Goal: Information Seeking & Learning: Check status

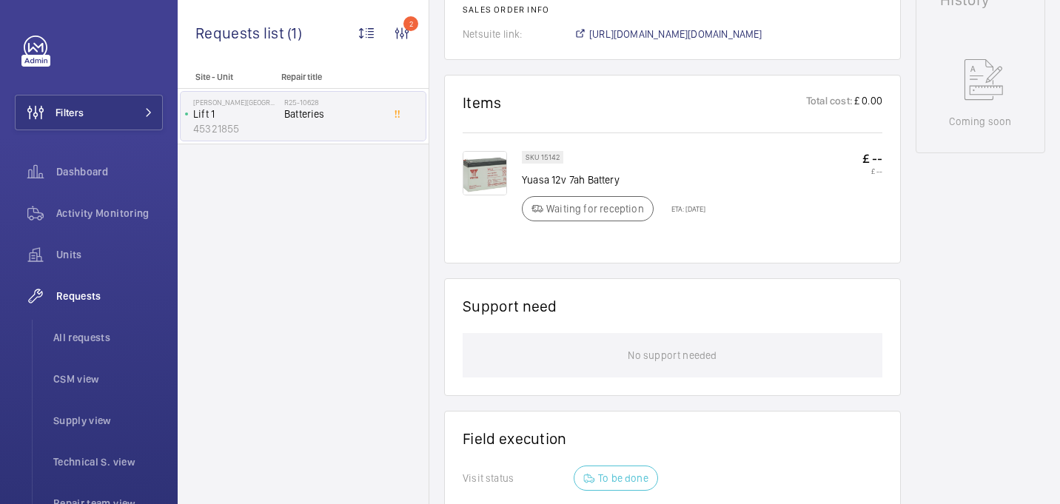
scroll to position [769, 0]
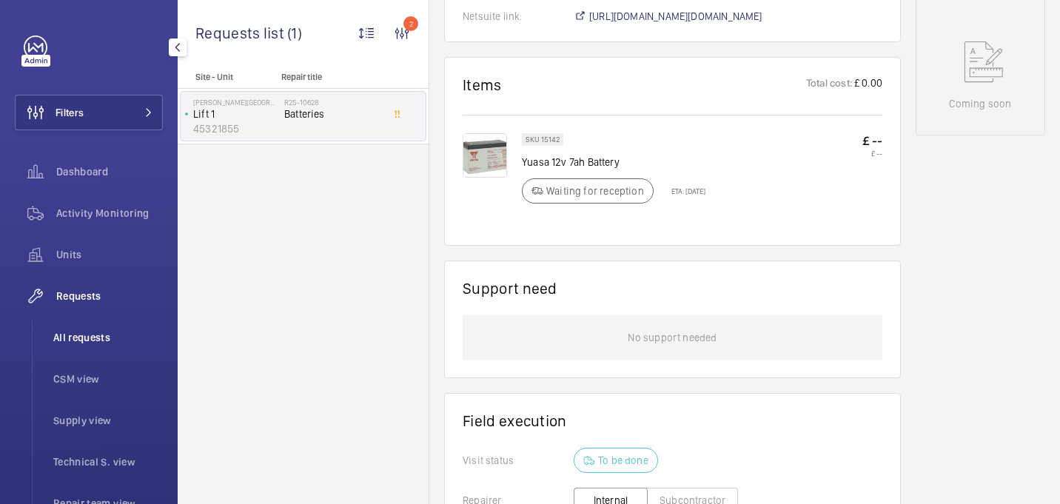
click at [124, 338] on span "All requests" at bounding box center [108, 337] width 110 height 15
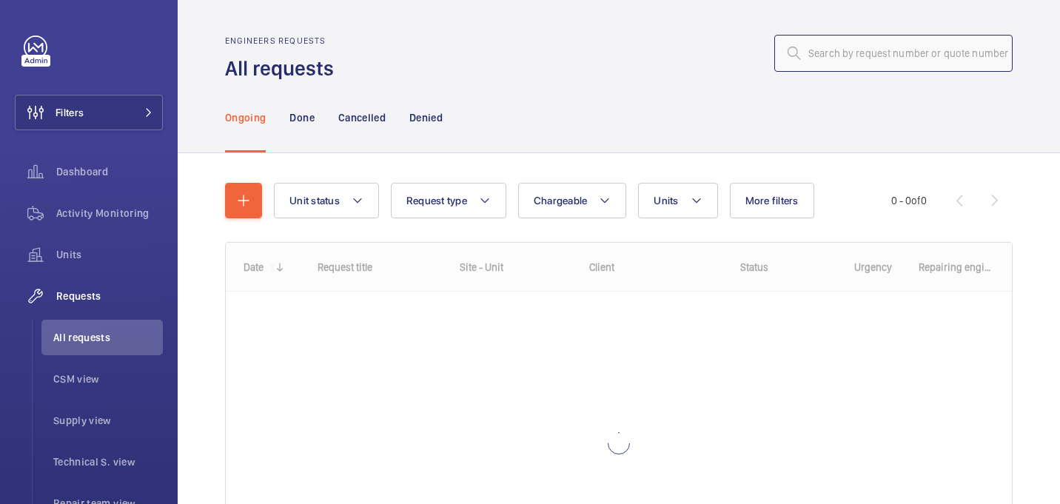
click at [879, 56] on input "text" at bounding box center [893, 53] width 238 height 37
paste input "R25-10667"
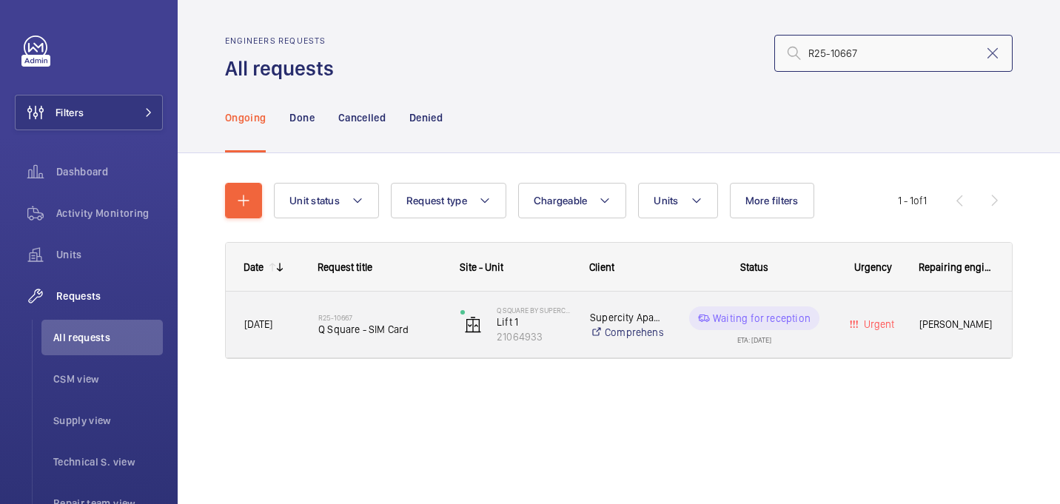
type input "R25-10667"
click at [382, 312] on div "R25-10667 Q Square - SIM Card" at bounding box center [379, 324] width 123 height 43
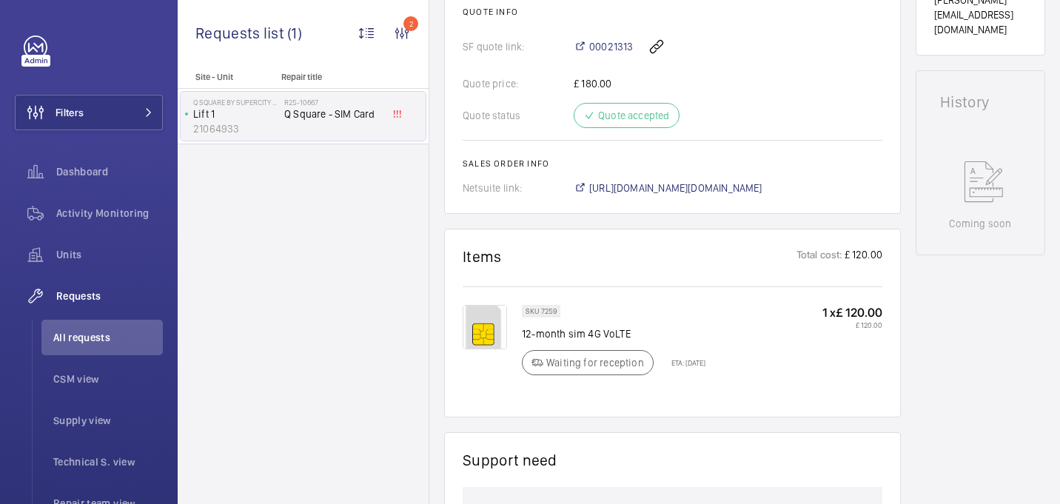
scroll to position [645, 0]
click at [660, 184] on span "https://6461500.app.netsuite.com/app/accounting/transactions/salesord.nl?id=289…" at bounding box center [675, 185] width 173 height 15
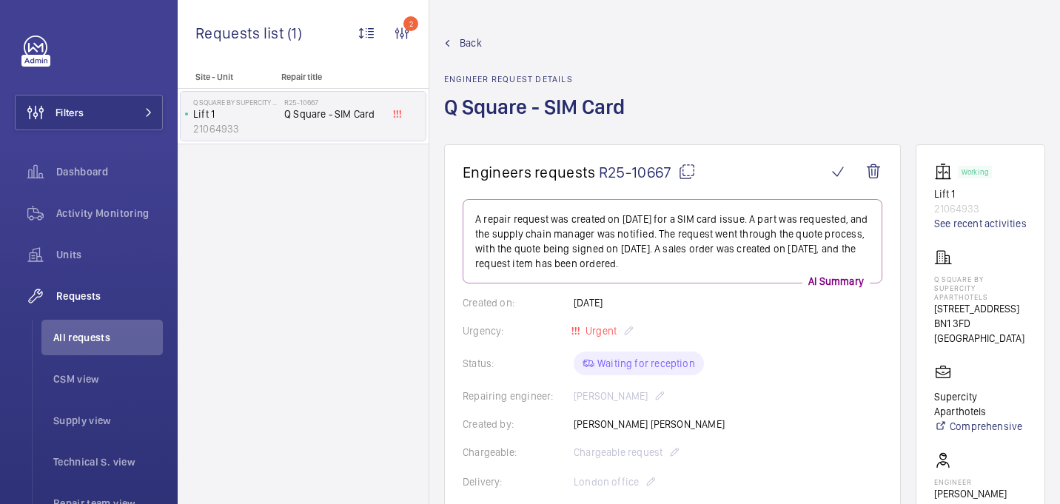
click at [680, 178] on mat-icon at bounding box center [687, 172] width 18 height 18
click at [957, 298] on p "Q Square by Supercity Aparthotels" at bounding box center [980, 288] width 93 height 27
copy p "Q Square by Supercity Aparthotels"
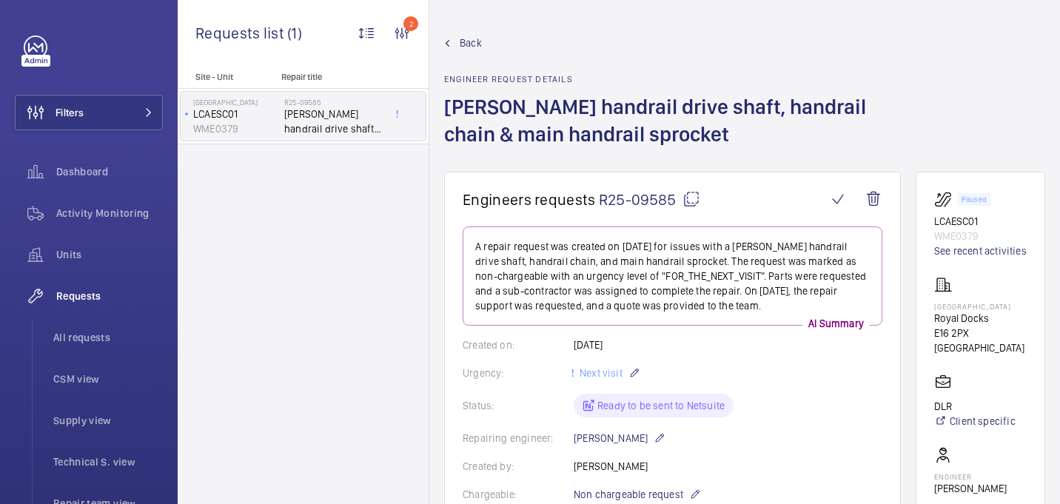
scroll to position [894, 0]
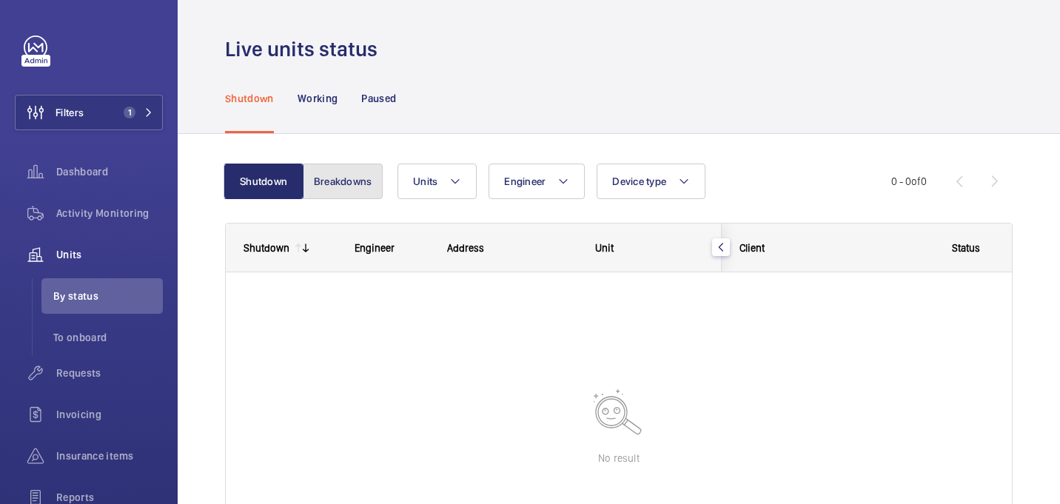
click at [338, 178] on button "Breakdowns" at bounding box center [343, 182] width 80 height 36
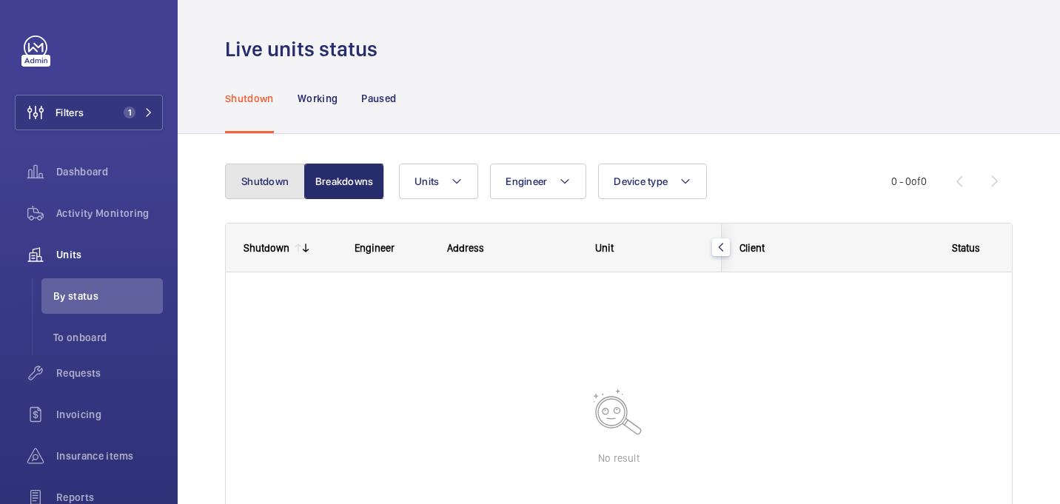
click at [275, 185] on button "Shutdown" at bounding box center [265, 182] width 80 height 36
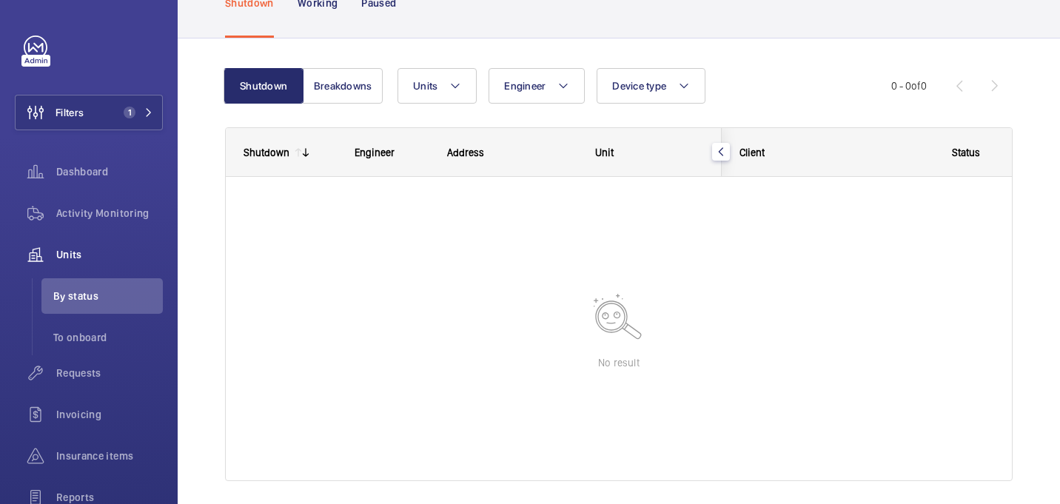
scroll to position [81, 0]
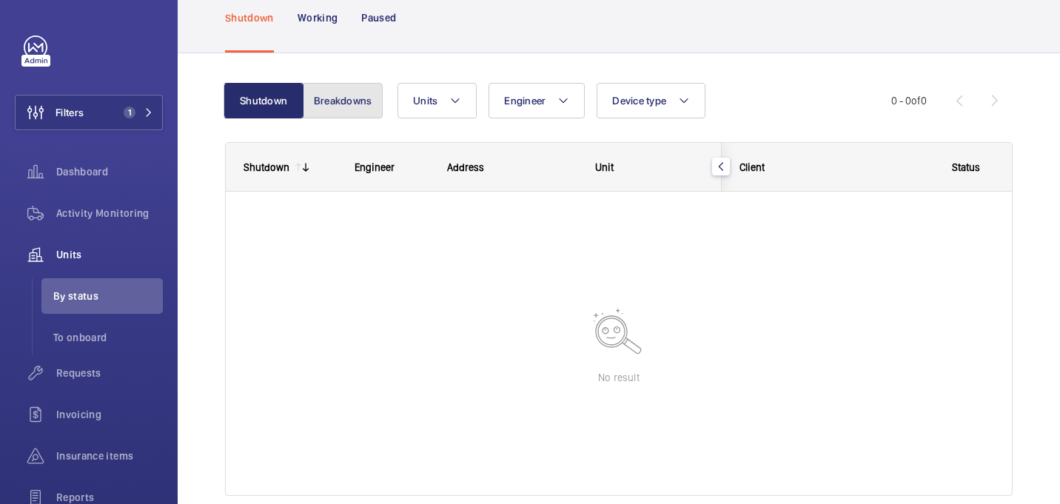
click at [356, 113] on button "Breakdowns" at bounding box center [343, 101] width 80 height 36
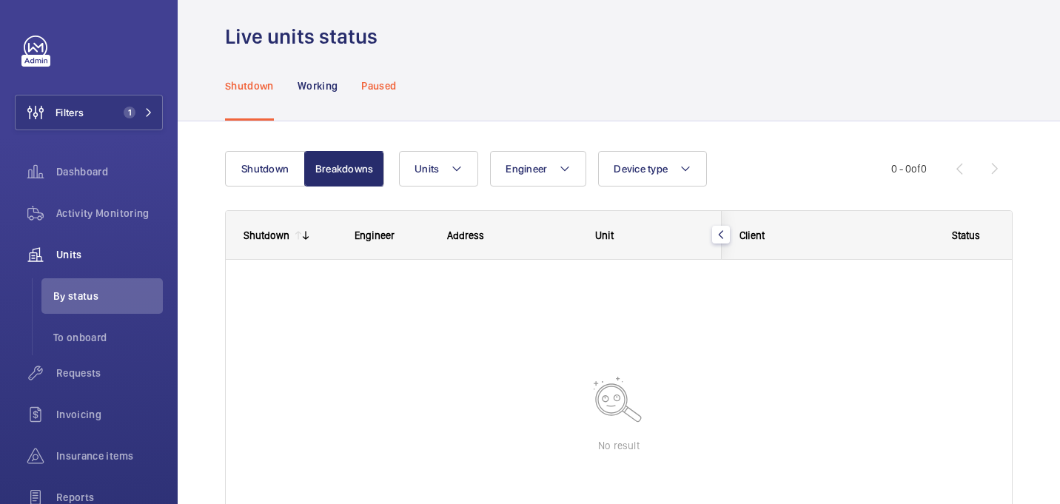
scroll to position [11, 0]
click at [344, 90] on nav "Shutdown Working Paused" at bounding box center [310, 87] width 171 height 70
click at [324, 90] on p "Working" at bounding box center [318, 87] width 40 height 15
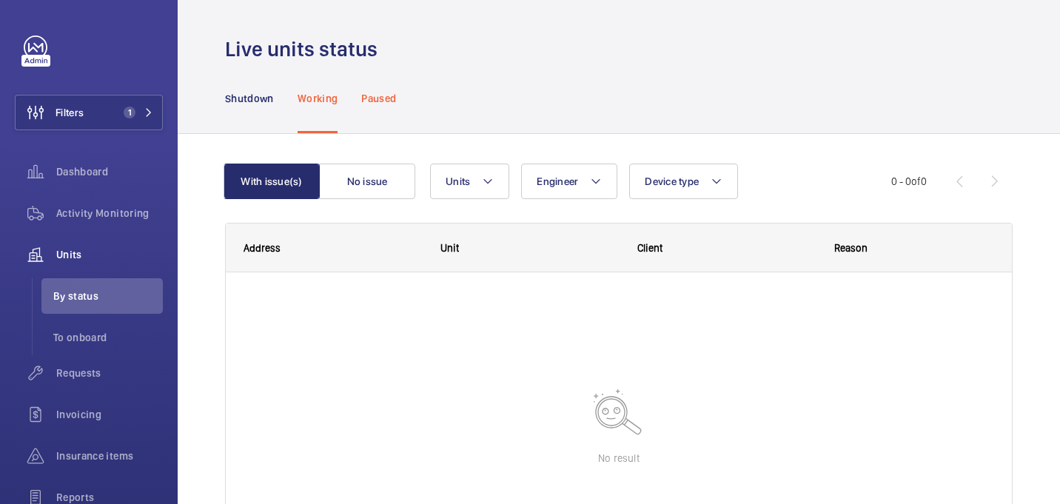
click at [379, 96] on p "Paused" at bounding box center [378, 98] width 35 height 15
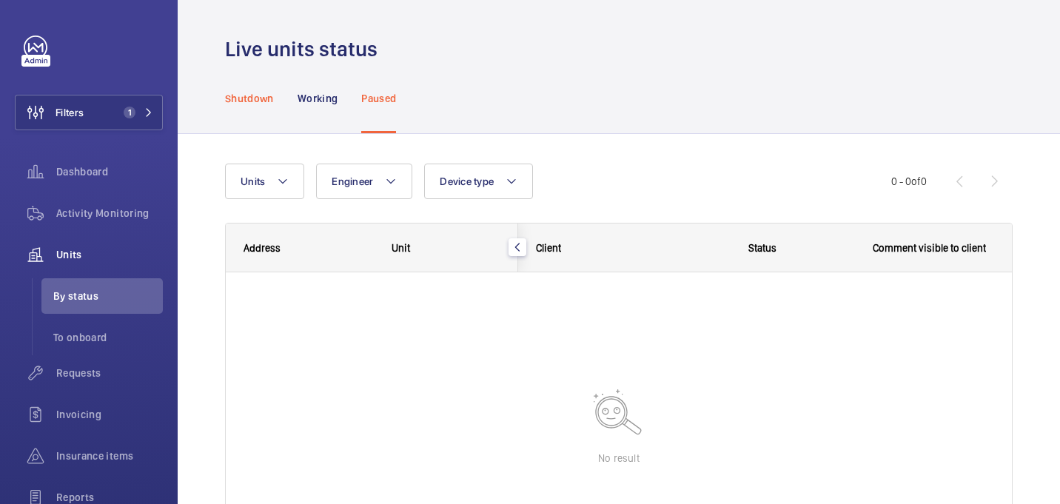
click at [269, 110] on div "Shutdown" at bounding box center [249, 98] width 49 height 70
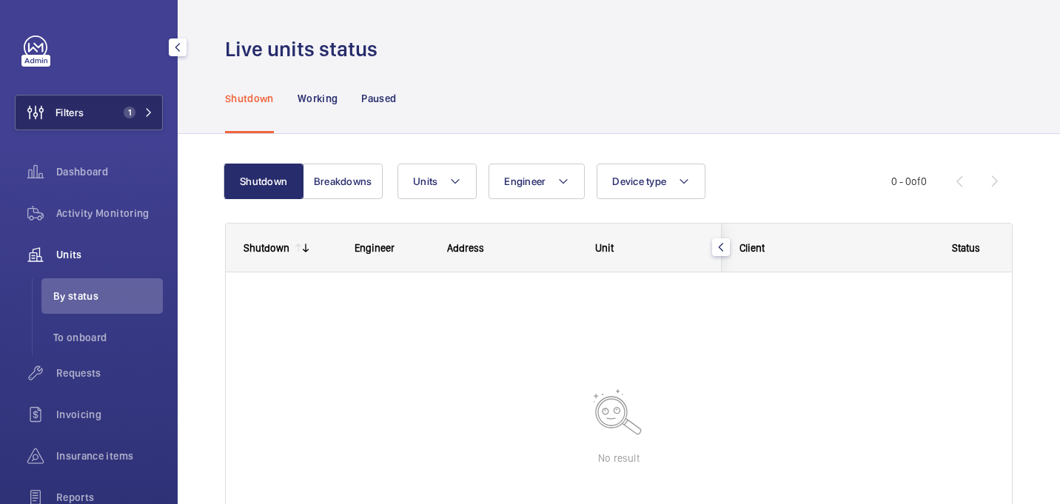
click at [102, 98] on button "Filters 1" at bounding box center [89, 113] width 148 height 36
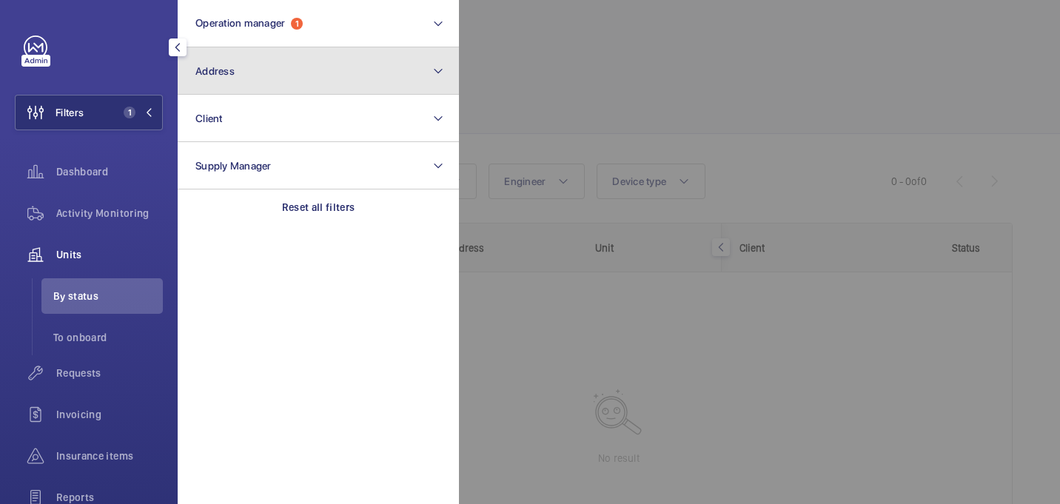
click at [252, 65] on button "Address" at bounding box center [318, 70] width 281 height 47
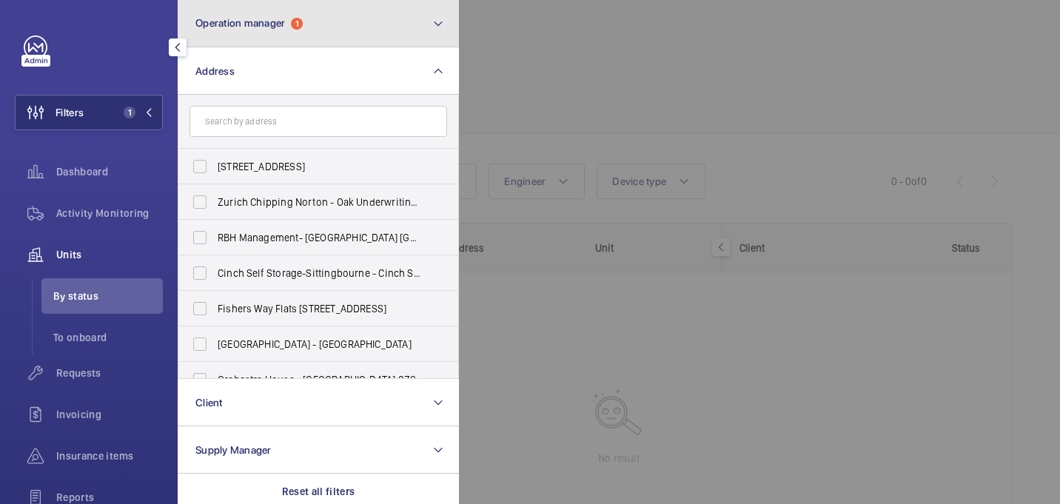
click at [283, 35] on button "Operation manager 1" at bounding box center [318, 23] width 281 height 47
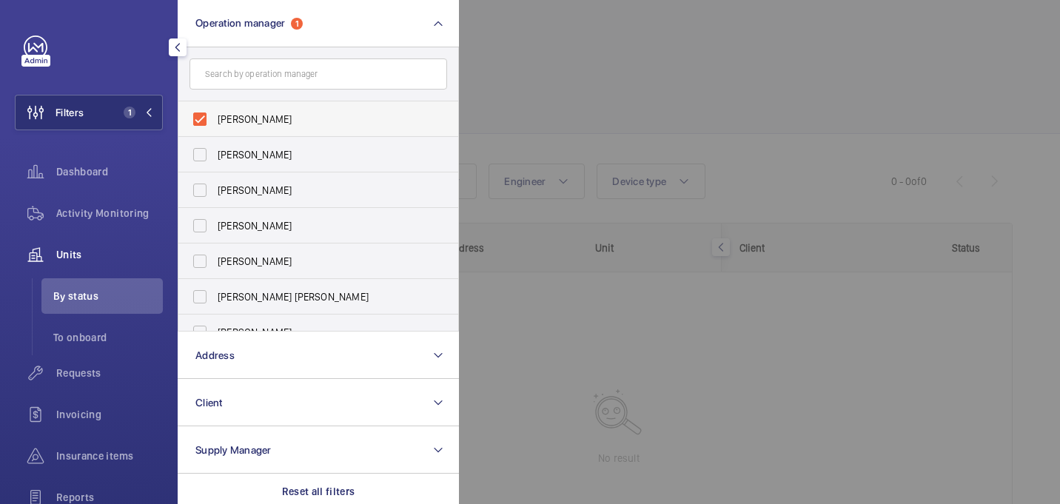
click at [253, 121] on span "[PERSON_NAME]" at bounding box center [320, 119] width 204 height 15
click at [215, 121] on input "[PERSON_NAME]" at bounding box center [200, 119] width 30 height 30
checkbox input "false"
click at [93, 375] on span "Requests" at bounding box center [109, 373] width 107 height 15
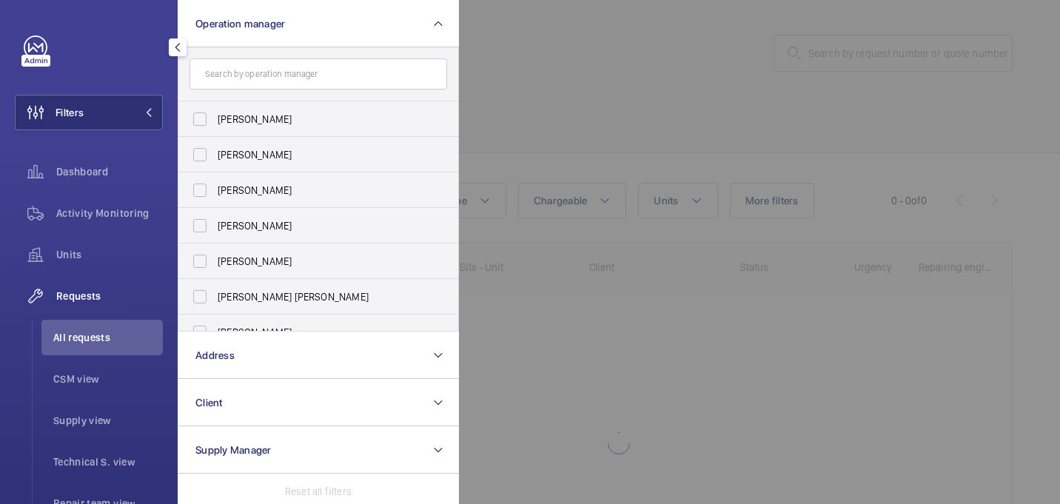
click at [681, 95] on div at bounding box center [989, 252] width 1060 height 504
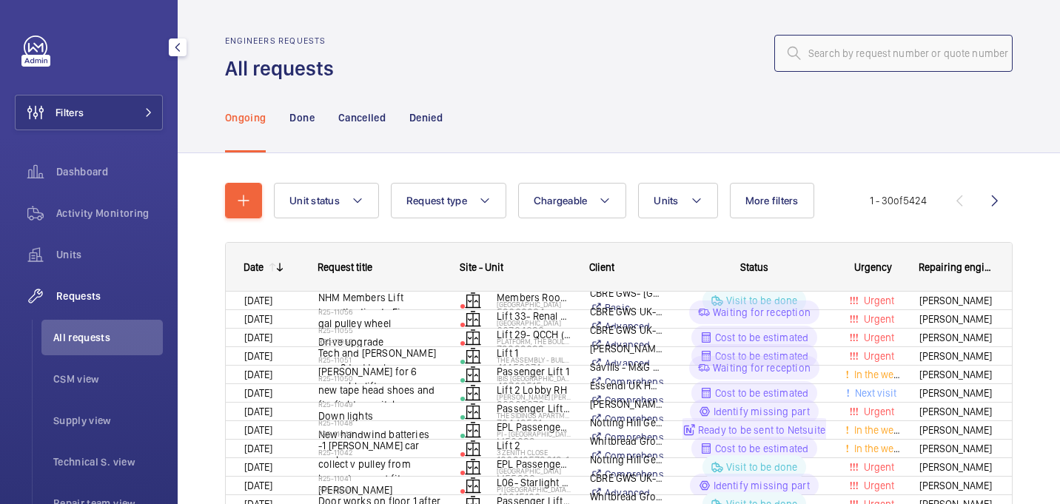
click at [853, 68] on input "text" at bounding box center [893, 53] width 238 height 37
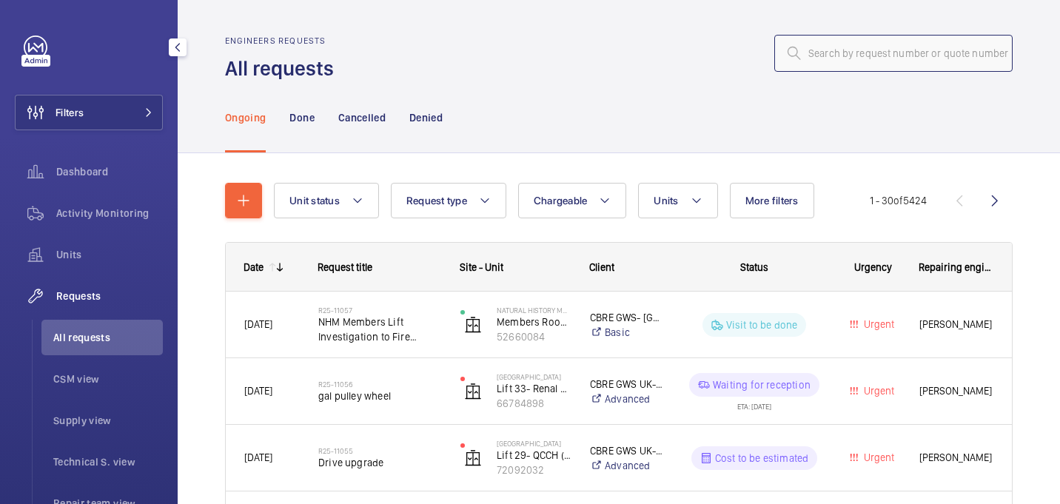
paste input "R25-09339"
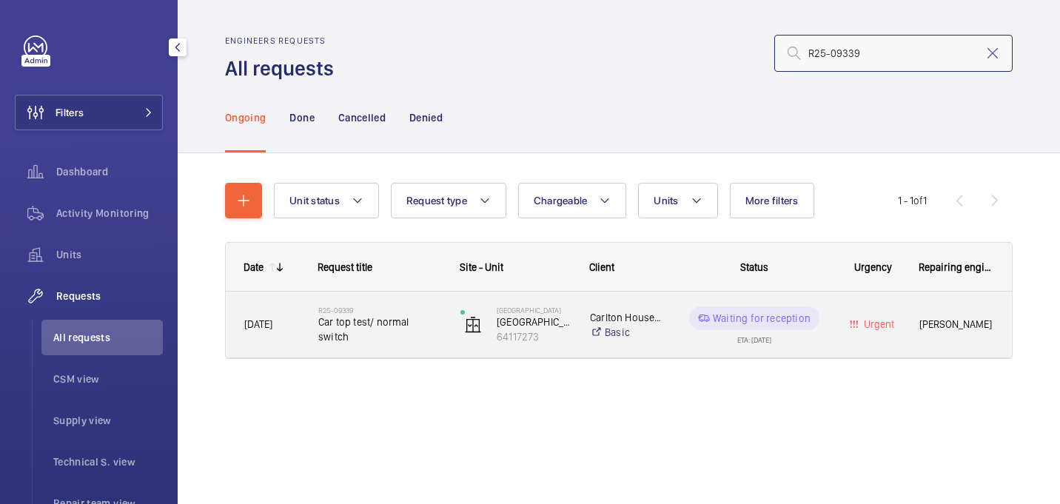
type input "R25-09339"
click at [403, 315] on h2 "R25-09339" at bounding box center [379, 310] width 123 height 9
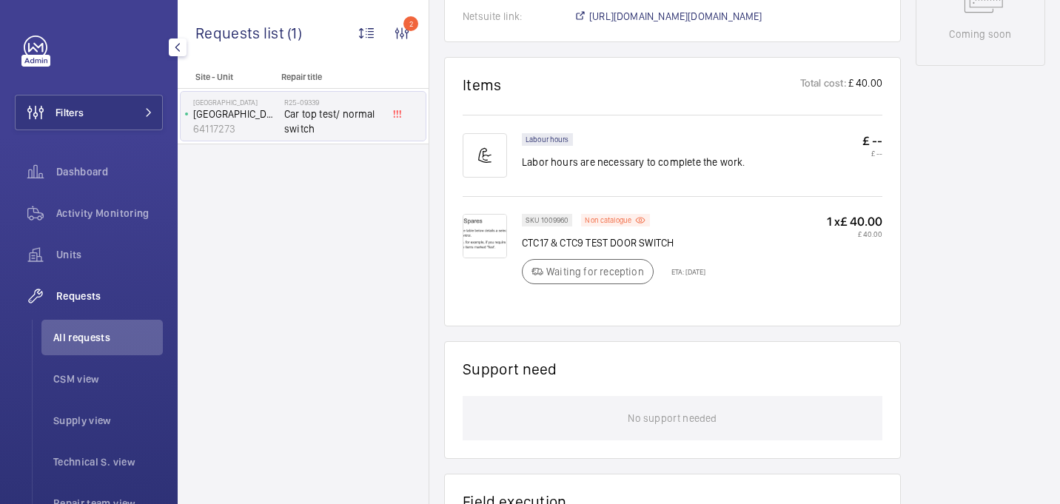
scroll to position [801, 0]
click at [490, 238] on img at bounding box center [485, 235] width 44 height 44
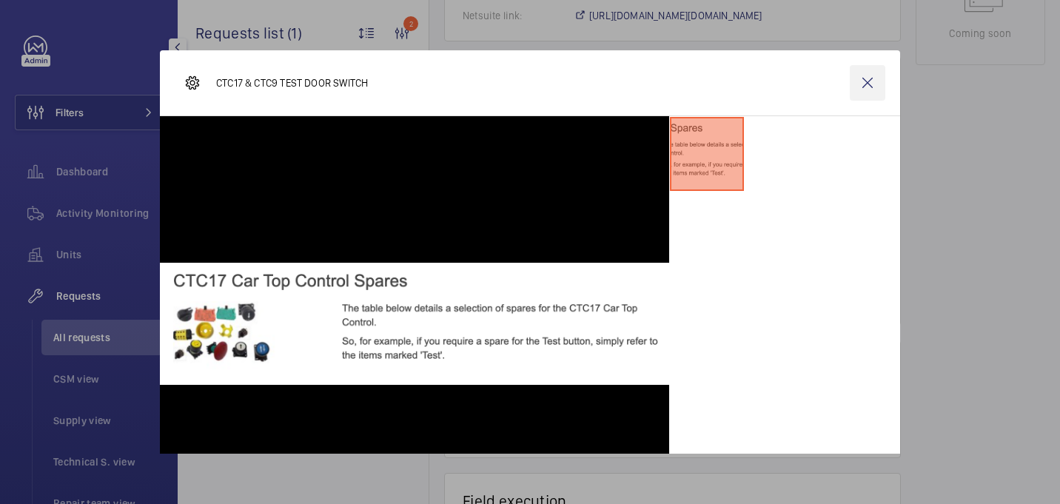
click at [868, 89] on wm-front-icon-button at bounding box center [868, 83] width 36 height 36
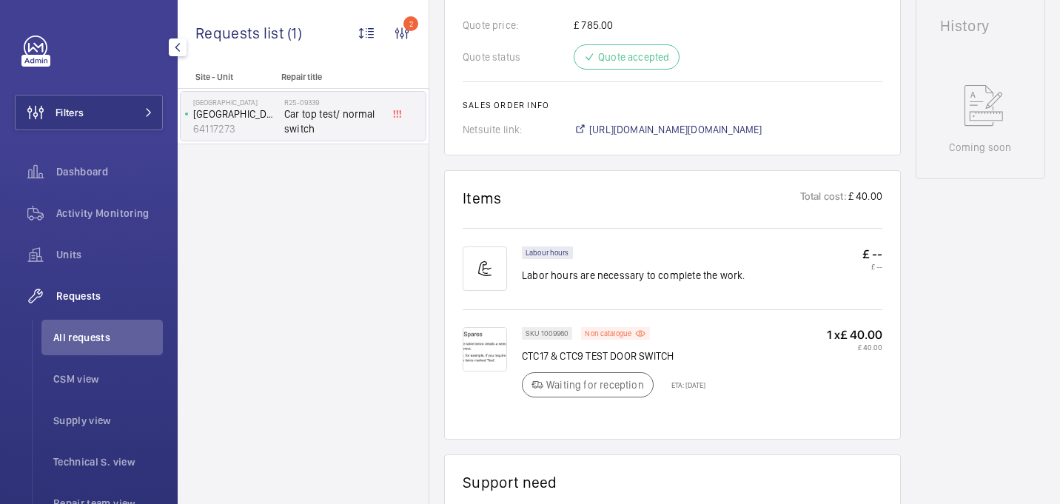
scroll to position [680, 0]
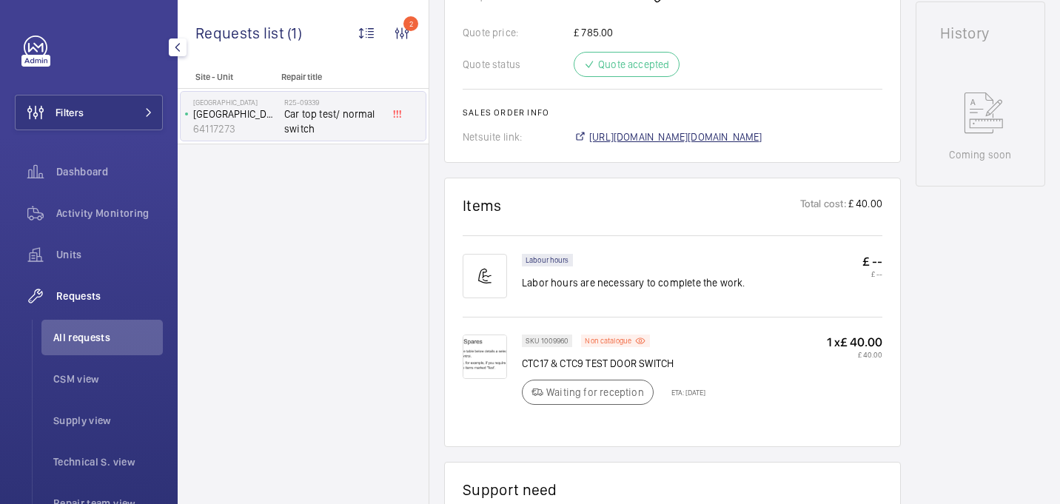
click at [735, 133] on span "https://6461500.app.netsuite.com/app/accounting/transactions/salesord.nl?id=290…" at bounding box center [675, 137] width 173 height 15
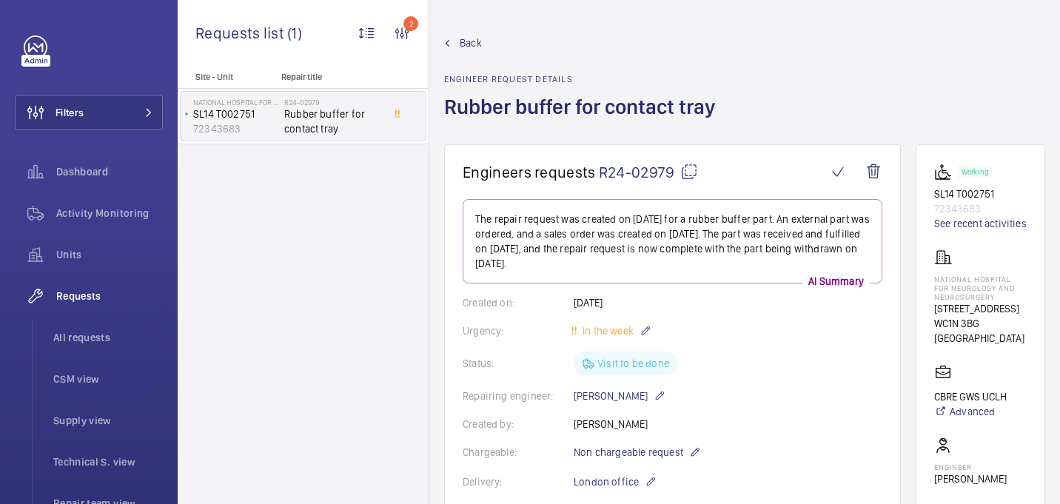
scroll to position [717, 0]
